Goal: Task Accomplishment & Management: Manage account settings

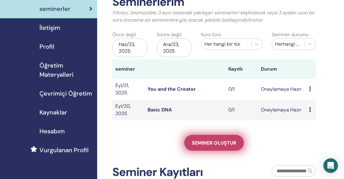
scroll to position [61, 0]
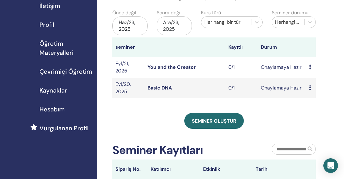
drag, startPoint x: 121, startPoint y: 116, endPoint x: 129, endPoint y: 108, distance: 11.0
click at [121, 115] on div "Seminer oluştur" at bounding box center [214, 121] width 204 height 16
click at [163, 88] on link "Basic DNA" at bounding box center [160, 87] width 24 height 6
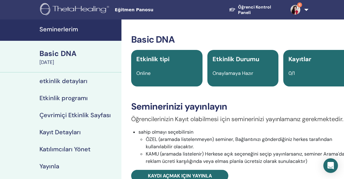
click at [62, 24] on link "Seminerlerim" at bounding box center [61, 29] width 122 height 21
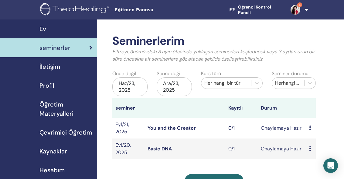
click at [312, 150] on div "Ön izleme Düzenlemek katılımcılar İptal" at bounding box center [311, 148] width 4 height 7
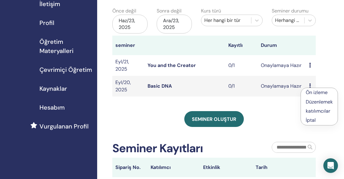
scroll to position [122, 0]
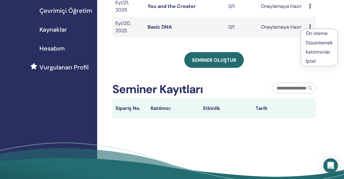
click at [308, 53] on link "katılımcılar" at bounding box center [318, 52] width 25 height 6
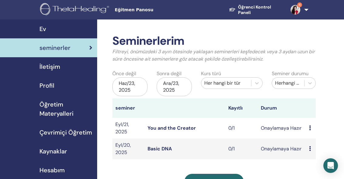
scroll to position [61, 0]
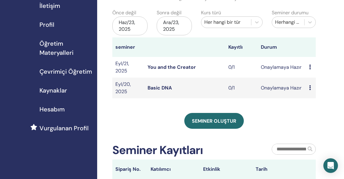
click at [134, 111] on div "Seminerlerim Filtreyi, önümüzdeki 3 ayın ötesinde yaklaşan seminerleri keşfedec…" at bounding box center [214, 75] width 204 height 205
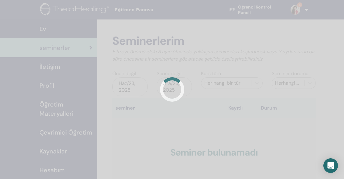
scroll to position [61, 0]
